Goal: Find specific page/section: Find specific page/section

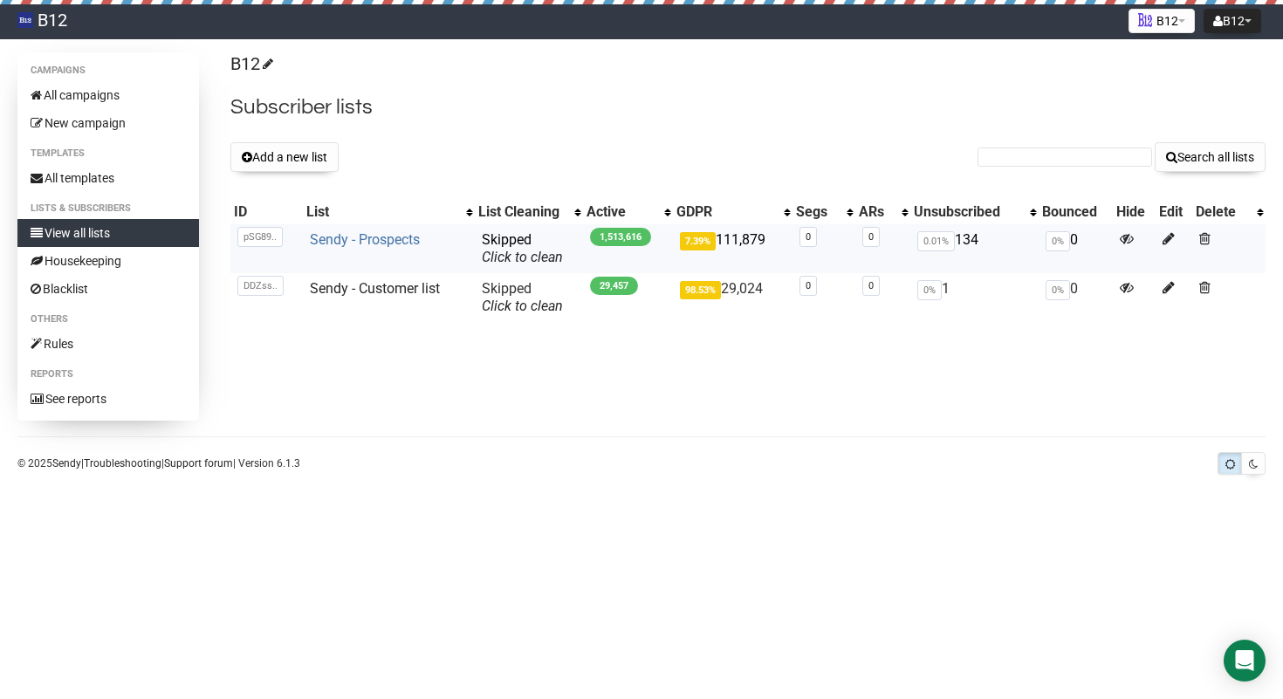
click at [371, 237] on link "Sendy - Prospects" at bounding box center [365, 239] width 110 height 17
click at [339, 237] on link "Sendy - Prospects" at bounding box center [365, 239] width 110 height 17
click at [374, 298] on td "Sendy - Customer list" at bounding box center [389, 297] width 172 height 49
click at [377, 292] on link "Sendy - Customer list" at bounding box center [375, 288] width 130 height 17
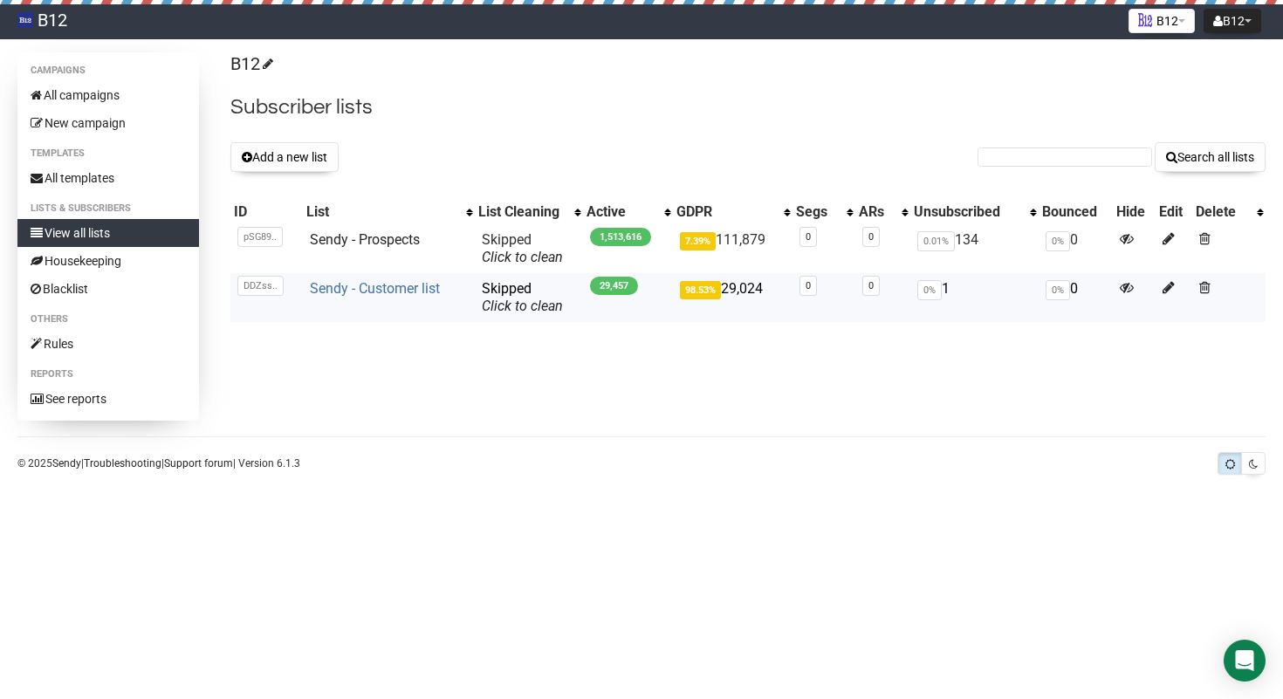
click at [377, 292] on link "Sendy - Customer list" at bounding box center [375, 288] width 130 height 17
click at [398, 237] on link "Sendy - Prospects" at bounding box center [365, 239] width 110 height 17
click at [408, 288] on link "Sendy - Customer list" at bounding box center [375, 288] width 130 height 17
click at [350, 236] on link "Sendy - Prospects" at bounding box center [365, 239] width 110 height 17
click at [344, 288] on link "Sendy - Customer list" at bounding box center [375, 288] width 130 height 17
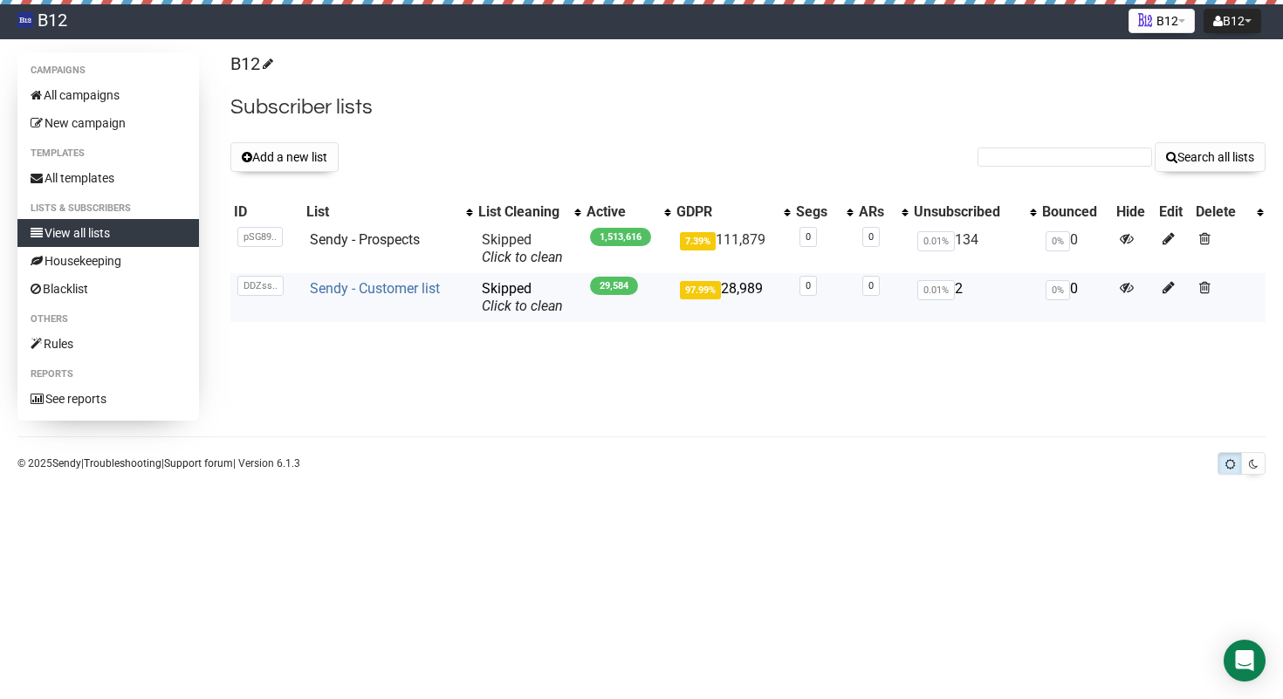
click at [400, 289] on link "Sendy - Customer list" at bounding box center [375, 288] width 130 height 17
click at [376, 292] on link "Sendy - Customer list" at bounding box center [375, 288] width 130 height 17
click at [366, 234] on link "Sendy - Prospects" at bounding box center [365, 239] width 110 height 17
